Goal: Task Accomplishment & Management: Complete application form

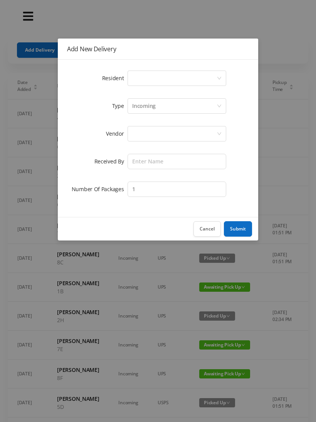
click at [139, 77] on div "Select a person" at bounding box center [174, 78] width 84 height 15
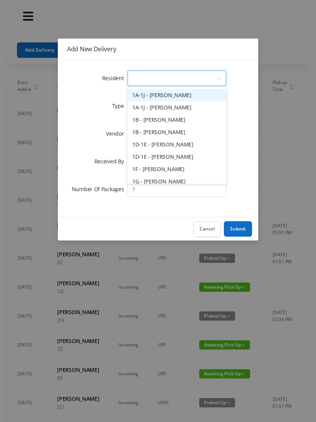
type input "2"
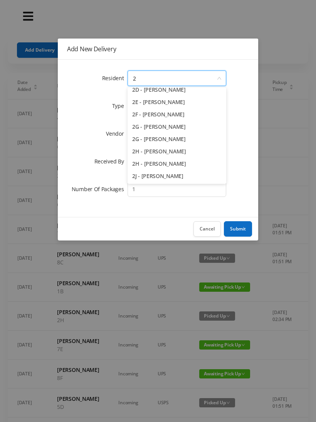
scroll to position [79, 0]
click at [169, 166] on li "2H - [PERSON_NAME]" at bounding box center [177, 164] width 99 height 12
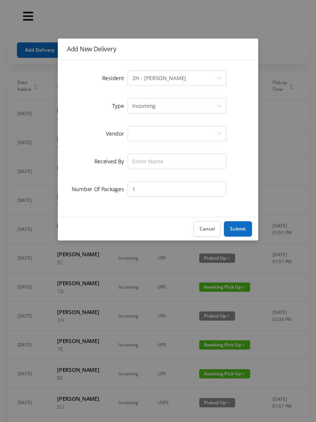
click at [146, 131] on div at bounding box center [174, 133] width 84 height 15
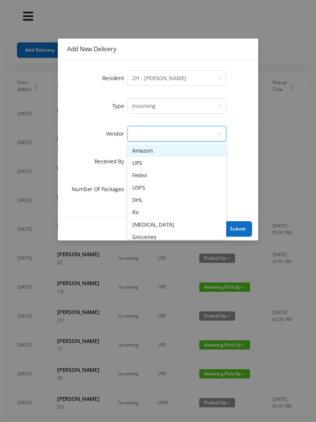
click at [172, 150] on li "Amazon" at bounding box center [177, 151] width 99 height 12
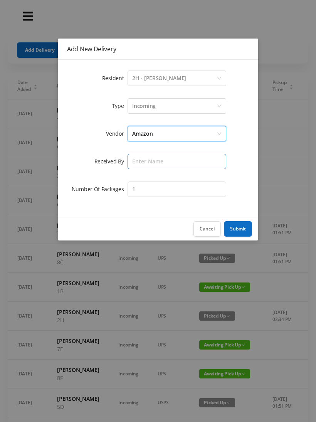
click at [141, 161] on input "text" at bounding box center [177, 161] width 99 height 15
type input "[PERSON_NAME]"
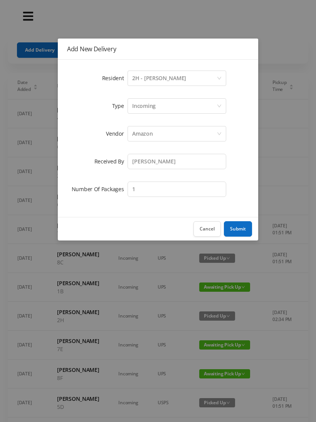
click at [238, 227] on button "Submit" at bounding box center [238, 228] width 28 height 15
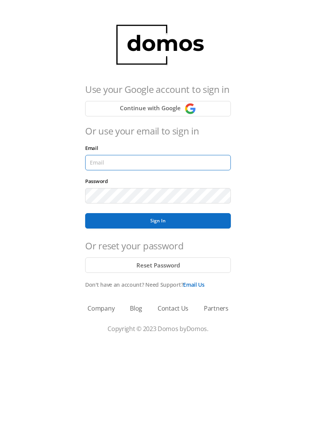
type input "lobby130eightavenue@gmail.com"
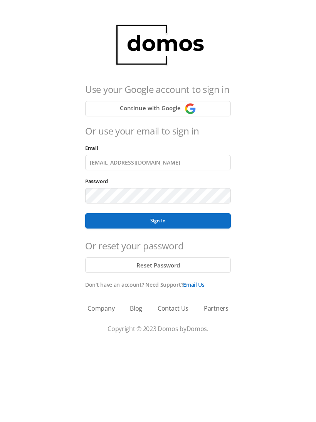
click at [158, 221] on button "Sign In" at bounding box center [158, 220] width 146 height 15
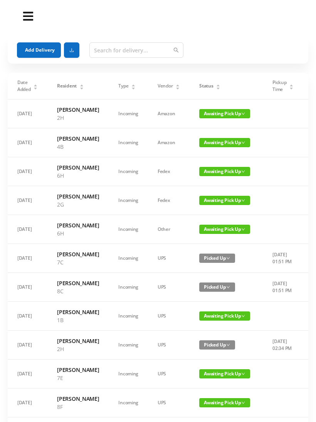
click at [38, 51] on button "Add Delivery" at bounding box center [39, 49] width 44 height 15
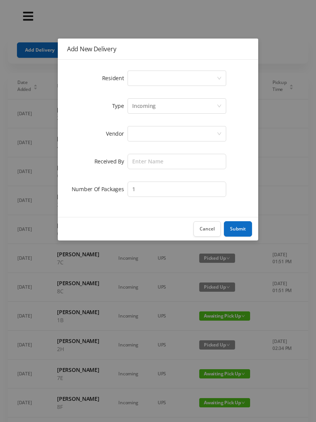
click at [145, 81] on div "Select a person" at bounding box center [174, 78] width 84 height 15
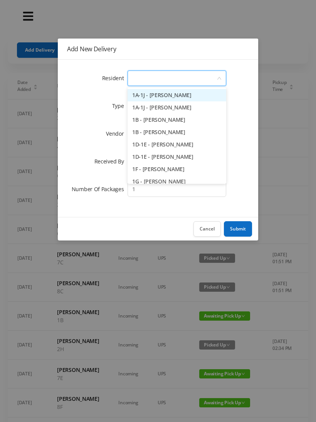
type input "6"
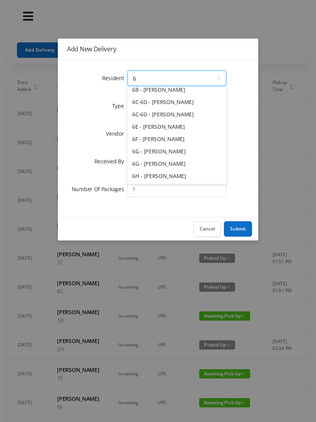
scroll to position [55, 0]
click at [171, 176] on li "6H - [PERSON_NAME]" at bounding box center [177, 176] width 99 height 12
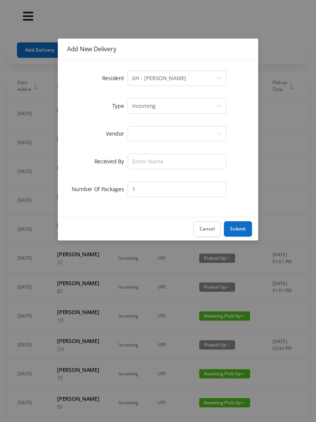
click at [147, 135] on div at bounding box center [174, 133] width 84 height 15
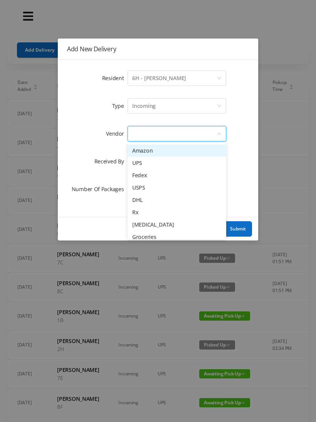
click at [176, 152] on li "Amazon" at bounding box center [177, 151] width 99 height 12
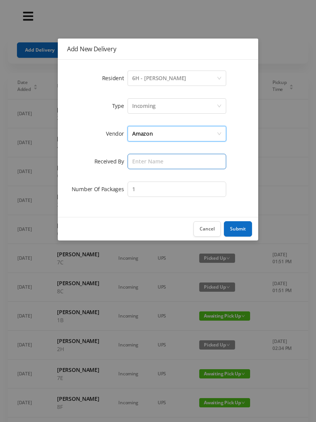
click at [148, 163] on input "text" at bounding box center [177, 161] width 99 height 15
type input "[PERSON_NAME]"
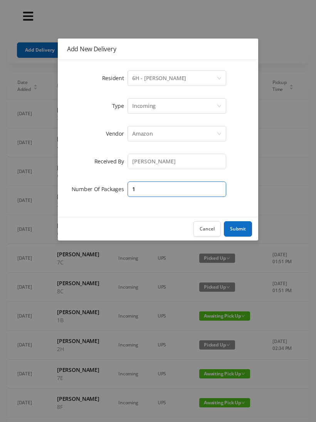
click at [153, 185] on input "1" at bounding box center [177, 189] width 99 height 15
click at [147, 190] on input "1" at bounding box center [177, 189] width 99 height 15
type input "2"
click at [238, 234] on button "Submit" at bounding box center [238, 228] width 28 height 15
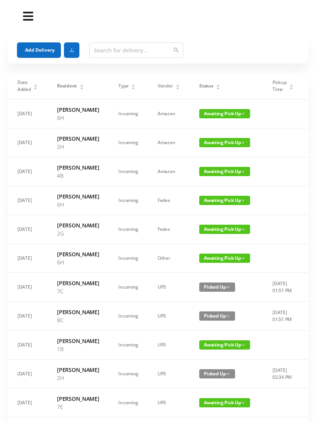
click at [44, 50] on button "Add Delivery" at bounding box center [39, 49] width 44 height 15
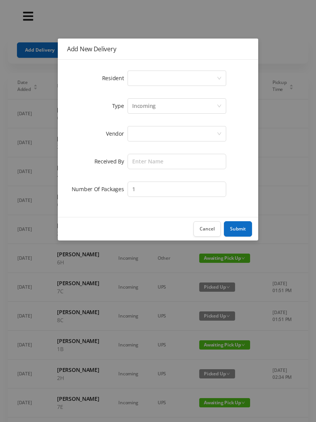
click at [146, 76] on div "Select a person" at bounding box center [174, 78] width 84 height 15
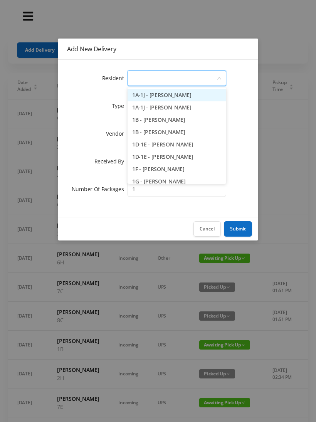
type input "2"
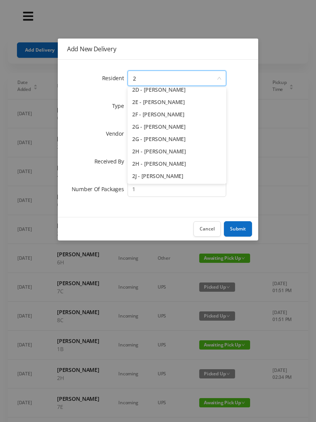
scroll to position [79, 0]
click at [168, 165] on li "2H - [PERSON_NAME]" at bounding box center [177, 164] width 99 height 12
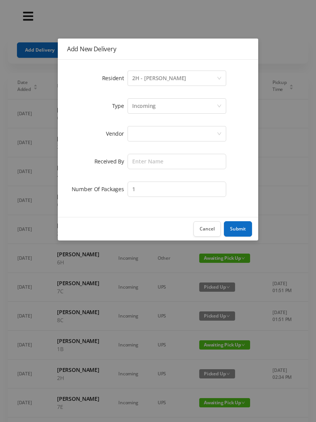
click at [144, 134] on div at bounding box center [174, 133] width 84 height 15
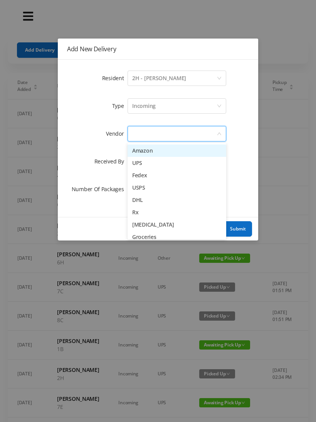
click at [169, 149] on li "Amazon" at bounding box center [177, 151] width 99 height 12
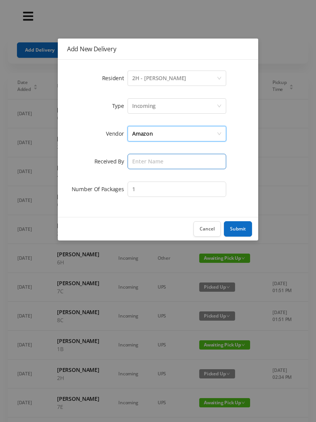
click at [145, 161] on input "text" at bounding box center [177, 161] width 99 height 15
type input "[PERSON_NAME]"
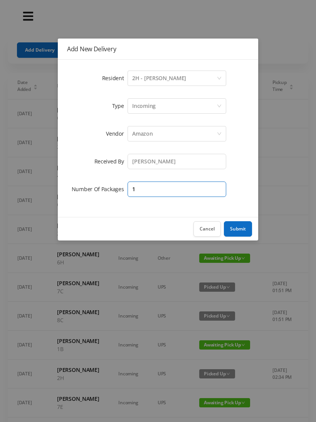
click at [148, 190] on input "1" at bounding box center [177, 189] width 99 height 15
type input "2"
click at [244, 228] on button "Submit" at bounding box center [238, 228] width 28 height 15
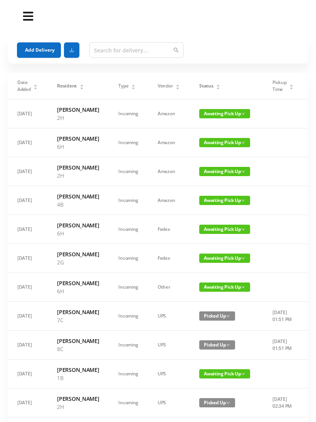
click at [49, 43] on button "Add Delivery" at bounding box center [39, 49] width 44 height 15
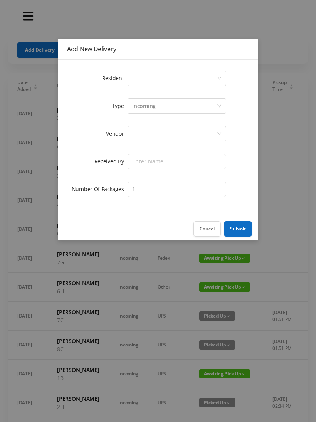
click at [145, 74] on div "Select a person" at bounding box center [174, 78] width 84 height 15
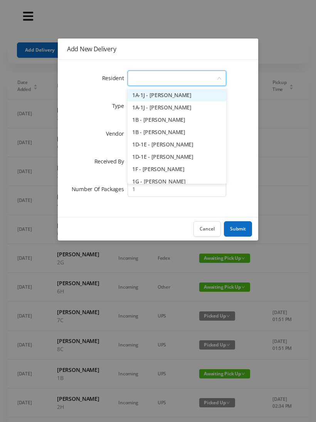
type input "8"
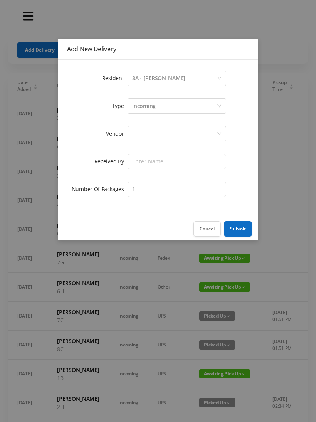
click at [143, 131] on div at bounding box center [174, 133] width 84 height 15
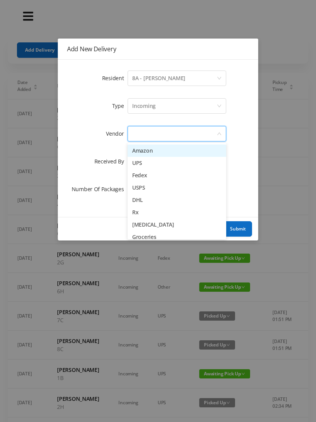
click at [163, 151] on li "Amazon" at bounding box center [177, 151] width 99 height 12
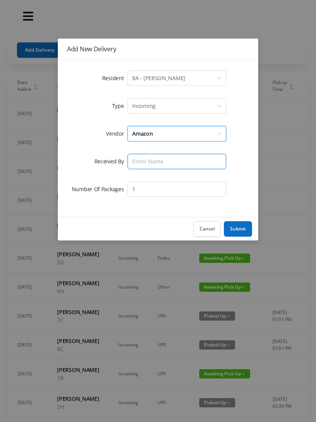
click at [141, 162] on input "text" at bounding box center [177, 161] width 99 height 15
type input "[PERSON_NAME]"
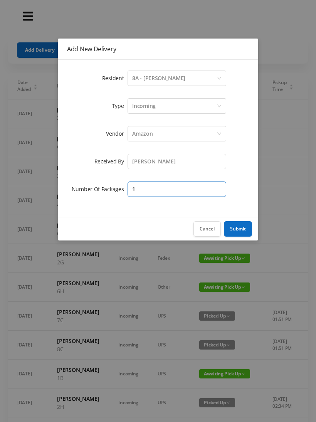
click at [144, 184] on input "1" at bounding box center [177, 189] width 99 height 15
click at [143, 188] on input "1" at bounding box center [177, 189] width 99 height 15
type input "2"
click at [244, 232] on button "Submit" at bounding box center [238, 228] width 28 height 15
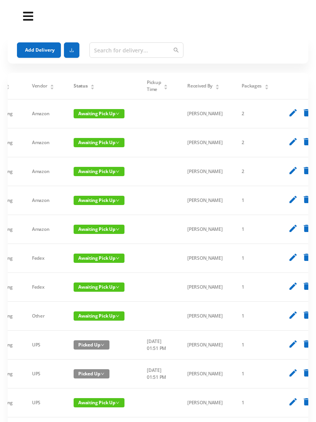
scroll to position [0, 125]
click at [302, 116] on icon "delete" at bounding box center [307, 113] width 10 height 10
click at [302, 117] on icon "delete" at bounding box center [307, 113] width 10 height 10
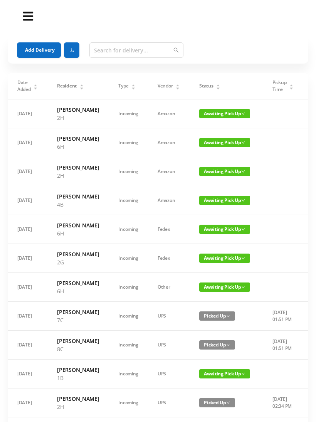
scroll to position [0, 0]
click at [44, 53] on button "Add Delivery" at bounding box center [39, 49] width 44 height 15
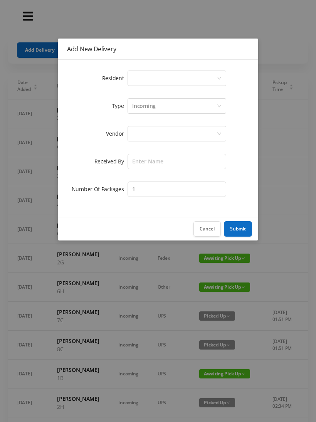
click at [142, 81] on div "Select a person" at bounding box center [174, 78] width 84 height 15
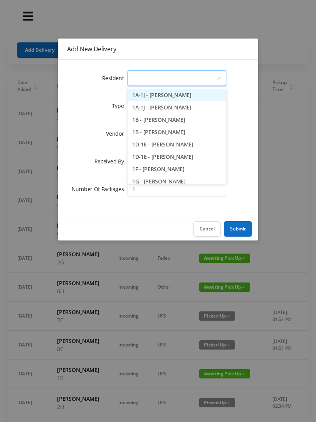
type input "8"
click at [185, 96] on li "8A - [PERSON_NAME]" at bounding box center [177, 95] width 99 height 12
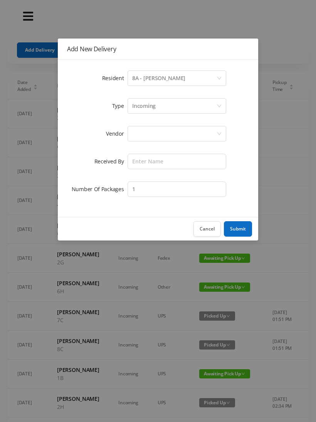
click at [144, 131] on div at bounding box center [174, 133] width 84 height 15
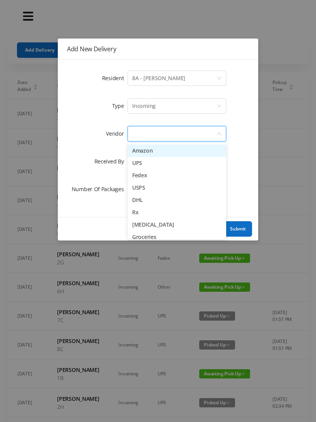
click at [163, 150] on li "Amazon" at bounding box center [177, 151] width 99 height 12
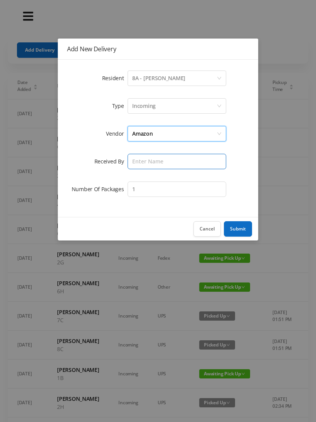
click at [145, 162] on input "text" at bounding box center [177, 161] width 99 height 15
type input "[PERSON_NAME]"
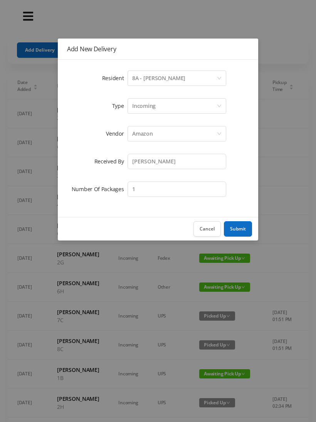
click at [241, 228] on button "Submit" at bounding box center [238, 228] width 28 height 15
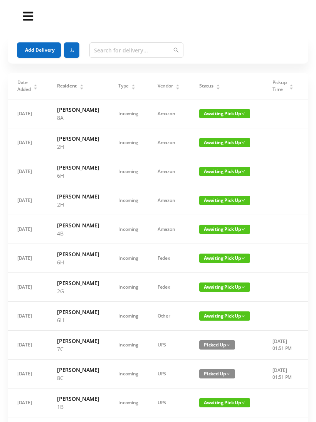
click at [41, 52] on button "Add Delivery" at bounding box center [39, 49] width 44 height 15
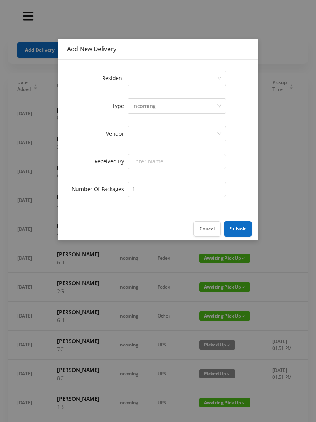
click at [141, 85] on div "Select a person" at bounding box center [174, 78] width 84 height 15
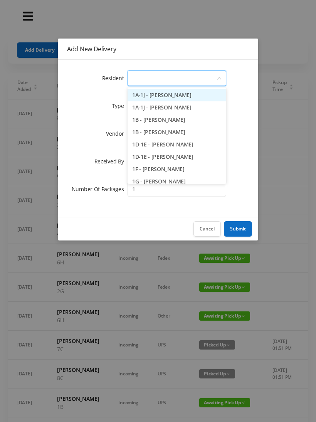
type input "2"
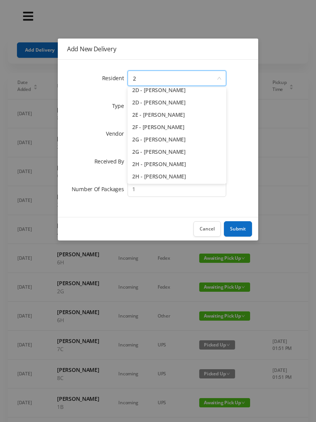
scroll to position [51, 0]
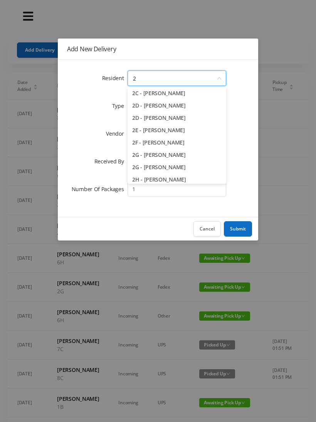
click at [163, 131] on li "2E - [PERSON_NAME]" at bounding box center [177, 130] width 99 height 12
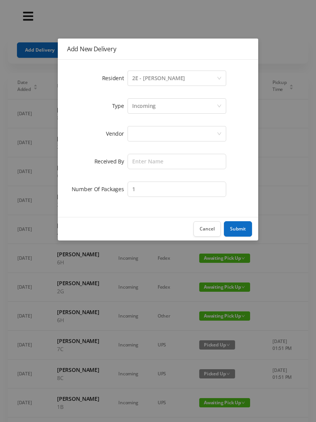
click at [141, 132] on div at bounding box center [174, 133] width 84 height 15
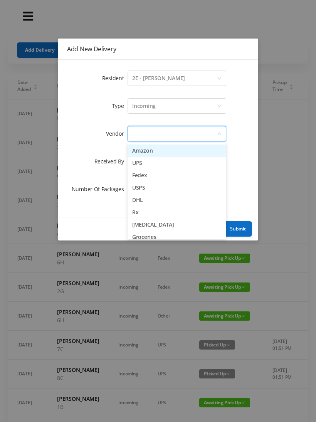
click at [165, 152] on li "Amazon" at bounding box center [177, 151] width 99 height 12
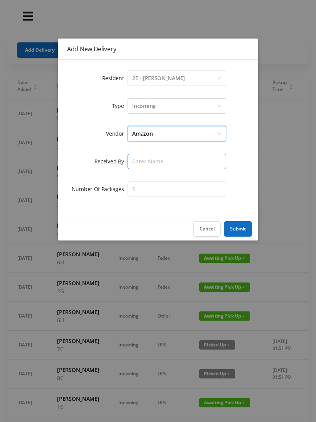
click at [142, 160] on input "text" at bounding box center [177, 161] width 99 height 15
type input "[PERSON_NAME]"
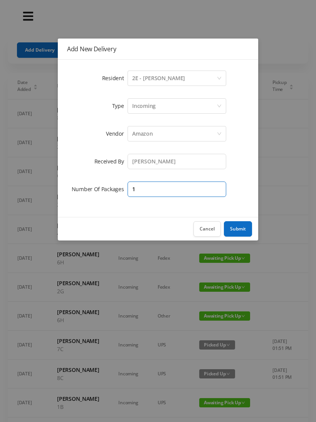
click at [147, 191] on input "1" at bounding box center [177, 189] width 99 height 15
type input "2"
click at [243, 231] on button "Submit" at bounding box center [238, 228] width 28 height 15
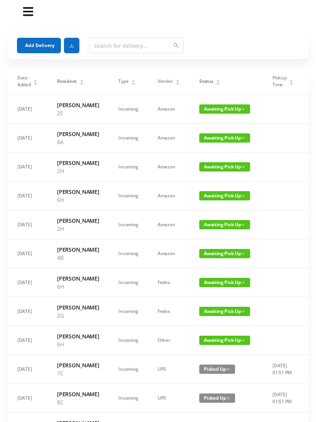
scroll to position [0, 0]
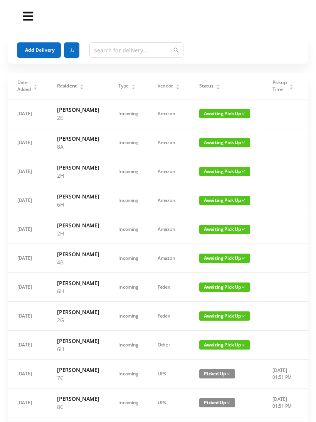
click at [39, 49] on button "Add Delivery" at bounding box center [39, 49] width 44 height 15
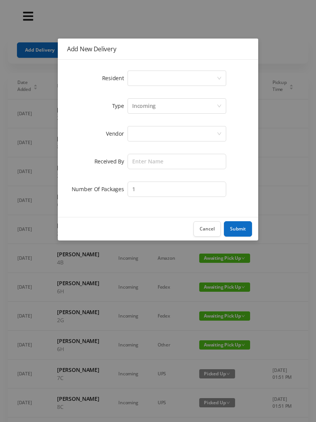
click at [141, 82] on div "Select a person" at bounding box center [174, 78] width 84 height 15
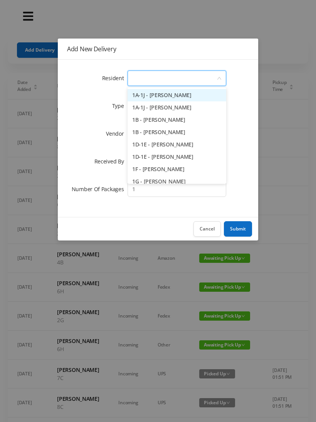
type input "6"
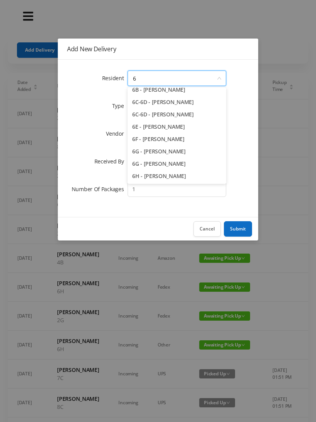
scroll to position [49, 0]
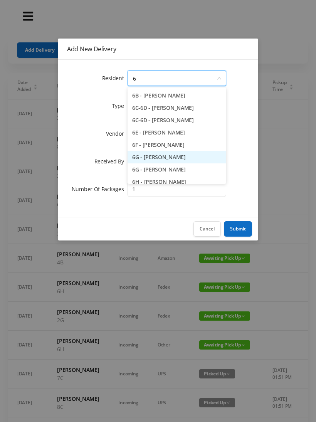
click at [173, 156] on li "6G - [PERSON_NAME]" at bounding box center [177, 157] width 99 height 12
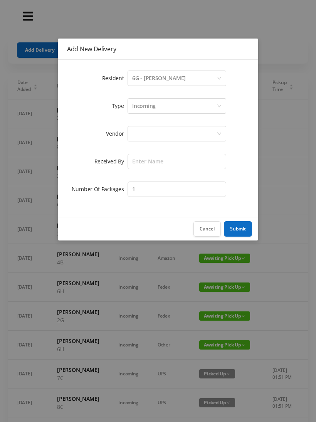
click at [136, 136] on div at bounding box center [174, 133] width 84 height 15
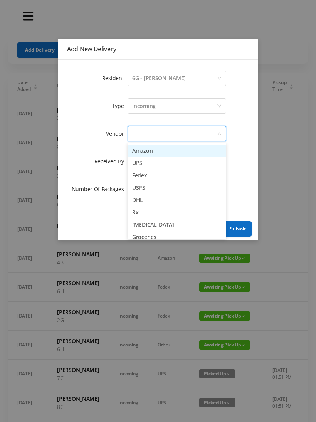
click at [170, 152] on li "Amazon" at bounding box center [177, 151] width 99 height 12
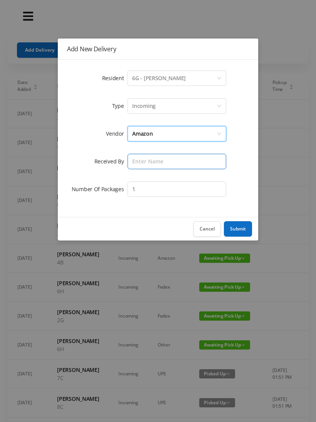
click at [147, 160] on input "text" at bounding box center [177, 161] width 99 height 15
type input "[PERSON_NAME]"
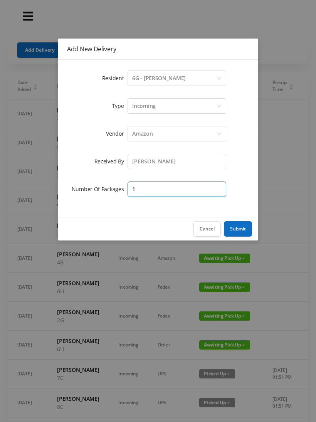
click at [147, 191] on input "1" at bounding box center [177, 189] width 99 height 15
type input "2"
click at [243, 233] on button "Submit" at bounding box center [238, 228] width 28 height 15
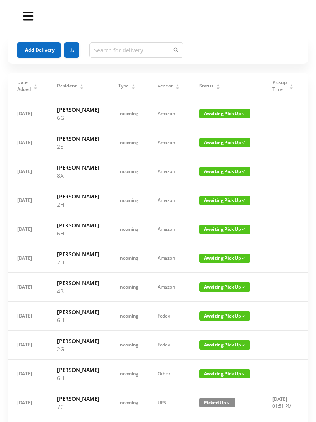
click at [37, 49] on button "Add Delivery" at bounding box center [39, 49] width 44 height 15
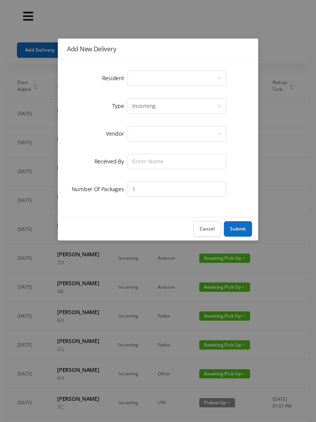
click at [135, 84] on div "Select a person" at bounding box center [174, 78] width 84 height 15
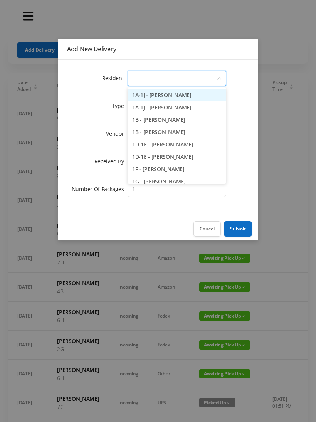
type input "6"
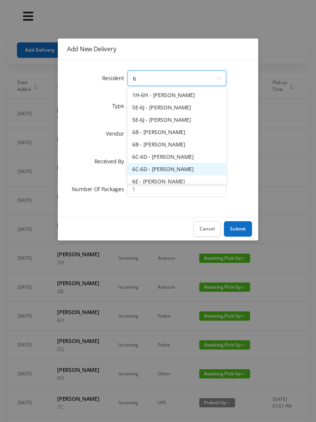
click at [165, 169] on li "6C-6D - [PERSON_NAME]" at bounding box center [177, 169] width 99 height 12
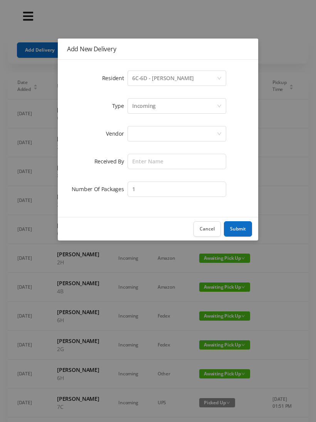
click at [143, 137] on div at bounding box center [174, 133] width 84 height 15
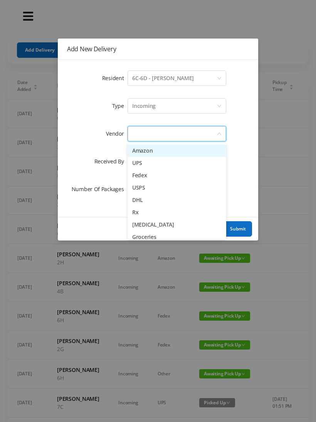
click at [163, 150] on li "Amazon" at bounding box center [177, 151] width 99 height 12
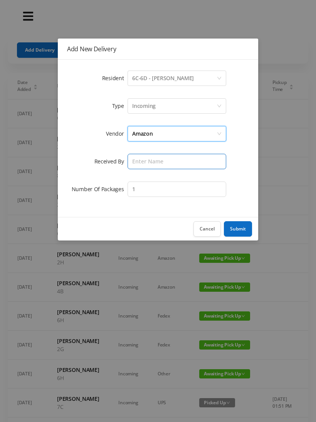
click at [145, 162] on input "text" at bounding box center [177, 161] width 99 height 15
type input "[PERSON_NAME]"
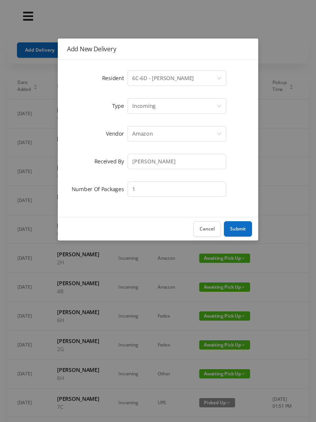
click at [242, 231] on button "Submit" at bounding box center [238, 228] width 28 height 15
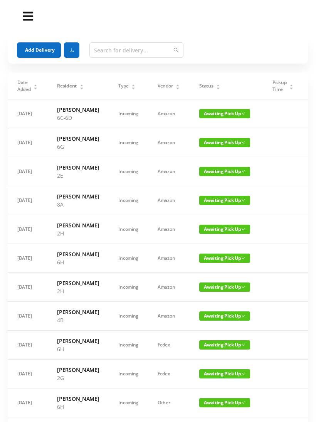
click at [46, 51] on button "Add Delivery" at bounding box center [39, 49] width 44 height 15
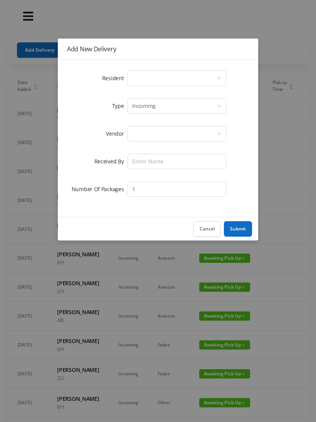
click at [143, 81] on div "Select a person" at bounding box center [174, 78] width 84 height 15
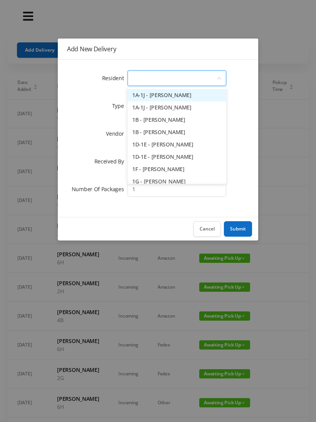
type input "4"
click at [183, 121] on li "4B - [PERSON_NAME]" at bounding box center [177, 120] width 99 height 12
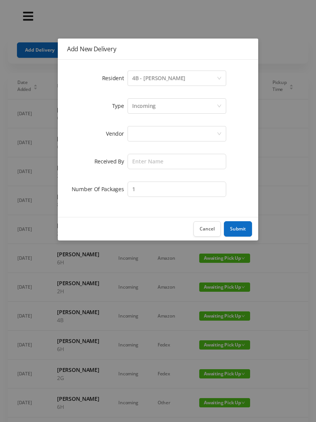
click at [143, 136] on div at bounding box center [174, 133] width 84 height 15
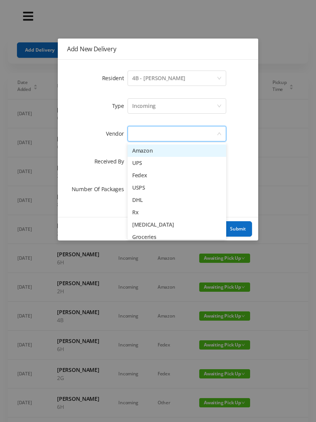
click at [162, 153] on li "Amazon" at bounding box center [177, 151] width 99 height 12
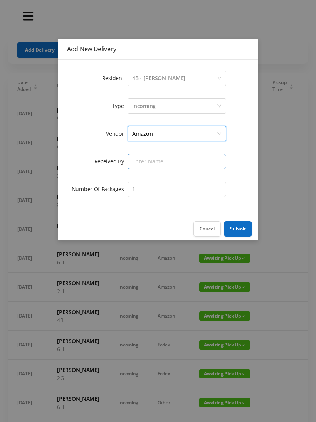
click at [145, 160] on input "text" at bounding box center [177, 161] width 99 height 15
type input "[PERSON_NAME]"
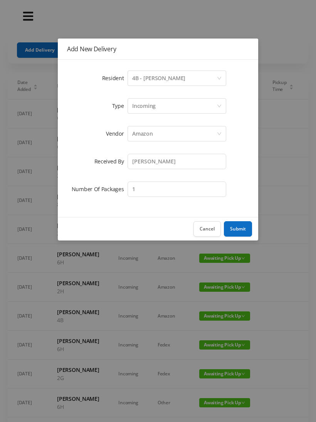
click at [239, 225] on button "Submit" at bounding box center [238, 228] width 28 height 15
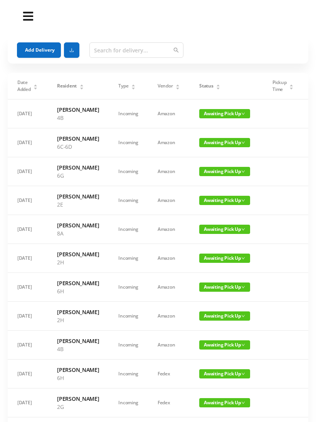
click at [43, 47] on button "Add Delivery" at bounding box center [39, 49] width 44 height 15
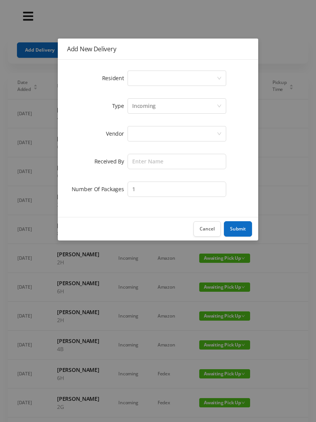
click at [144, 81] on div "Select a person" at bounding box center [174, 78] width 84 height 15
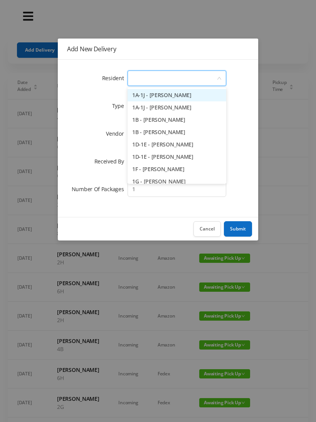
type input "8"
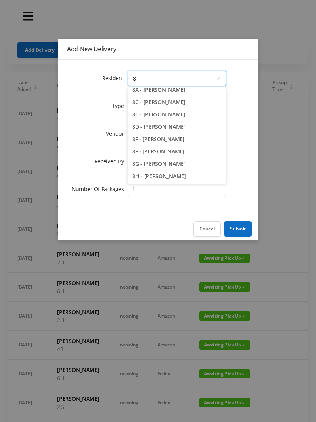
scroll to position [18, 0]
click at [167, 177] on li "8H - [PERSON_NAME]" at bounding box center [177, 176] width 99 height 12
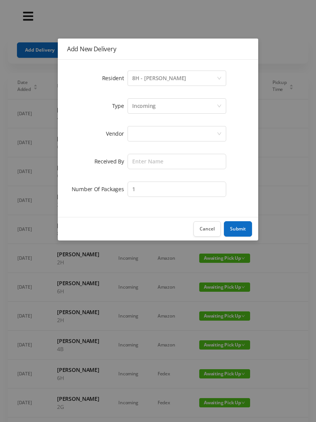
click at [143, 132] on div at bounding box center [174, 133] width 84 height 15
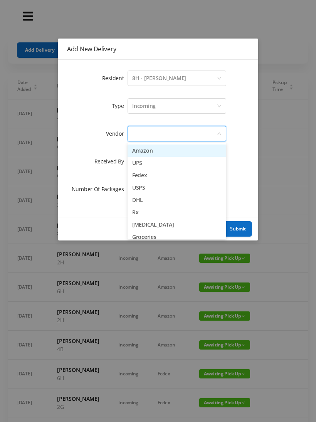
click at [163, 152] on li "Amazon" at bounding box center [177, 151] width 99 height 12
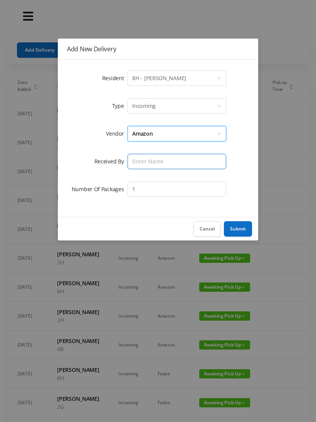
click at [142, 161] on input "text" at bounding box center [177, 161] width 99 height 15
type input "[PERSON_NAME]"
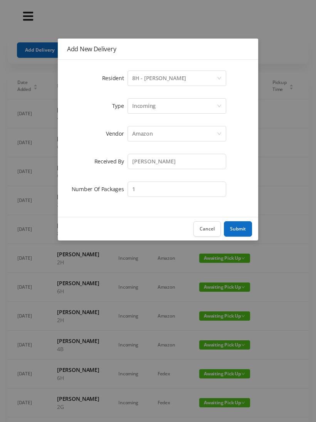
click at [244, 231] on button "Submit" at bounding box center [238, 228] width 28 height 15
